Goal: Check status

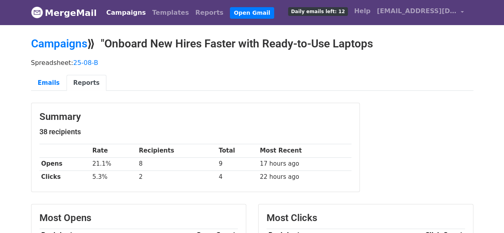
click at [124, 13] on link "Campaigns" at bounding box center [126, 13] width 46 height 16
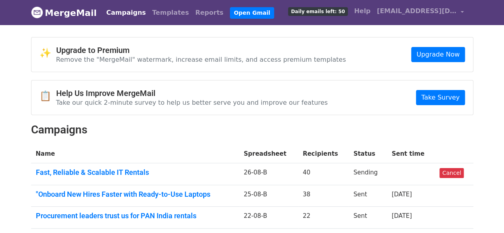
scroll to position [41, 0]
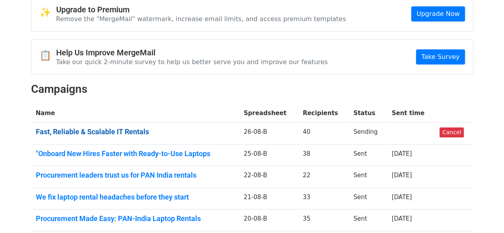
click at [132, 128] on link "Fast, Reliable & Scalable IT Rentals" at bounding box center [135, 132] width 199 height 9
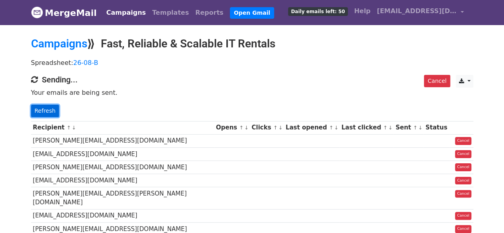
click at [48, 114] on link "Refresh" at bounding box center [45, 111] width 28 height 12
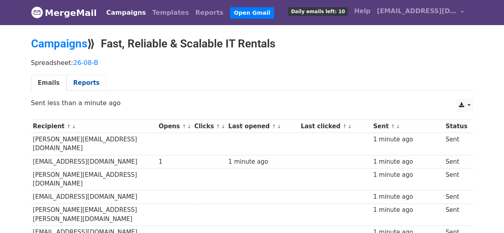
click at [74, 81] on link "Reports" at bounding box center [87, 83] width 40 height 16
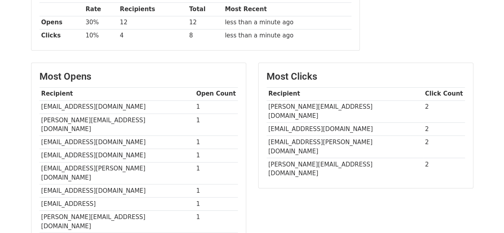
scroll to position [151, 0]
